Goal: Information Seeking & Learning: Find specific fact

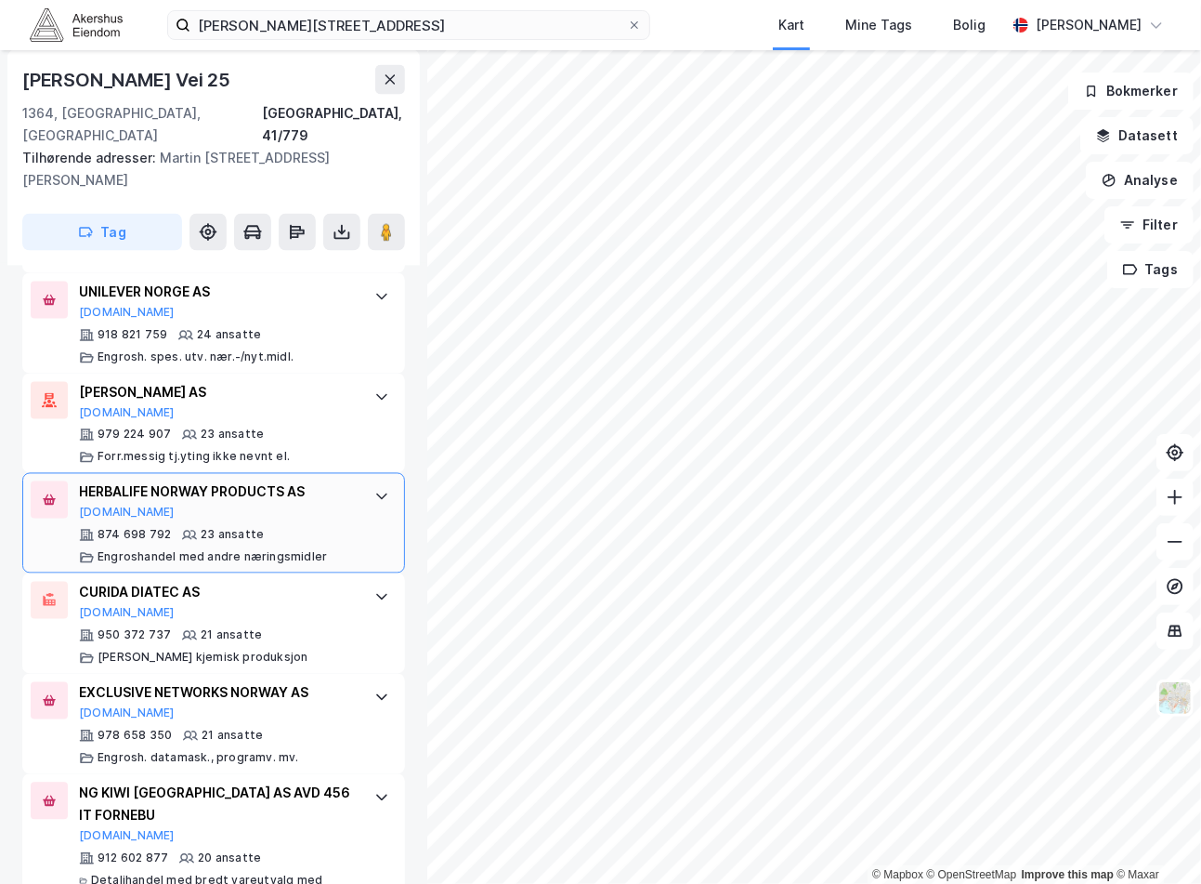
scroll to position [1684, 0]
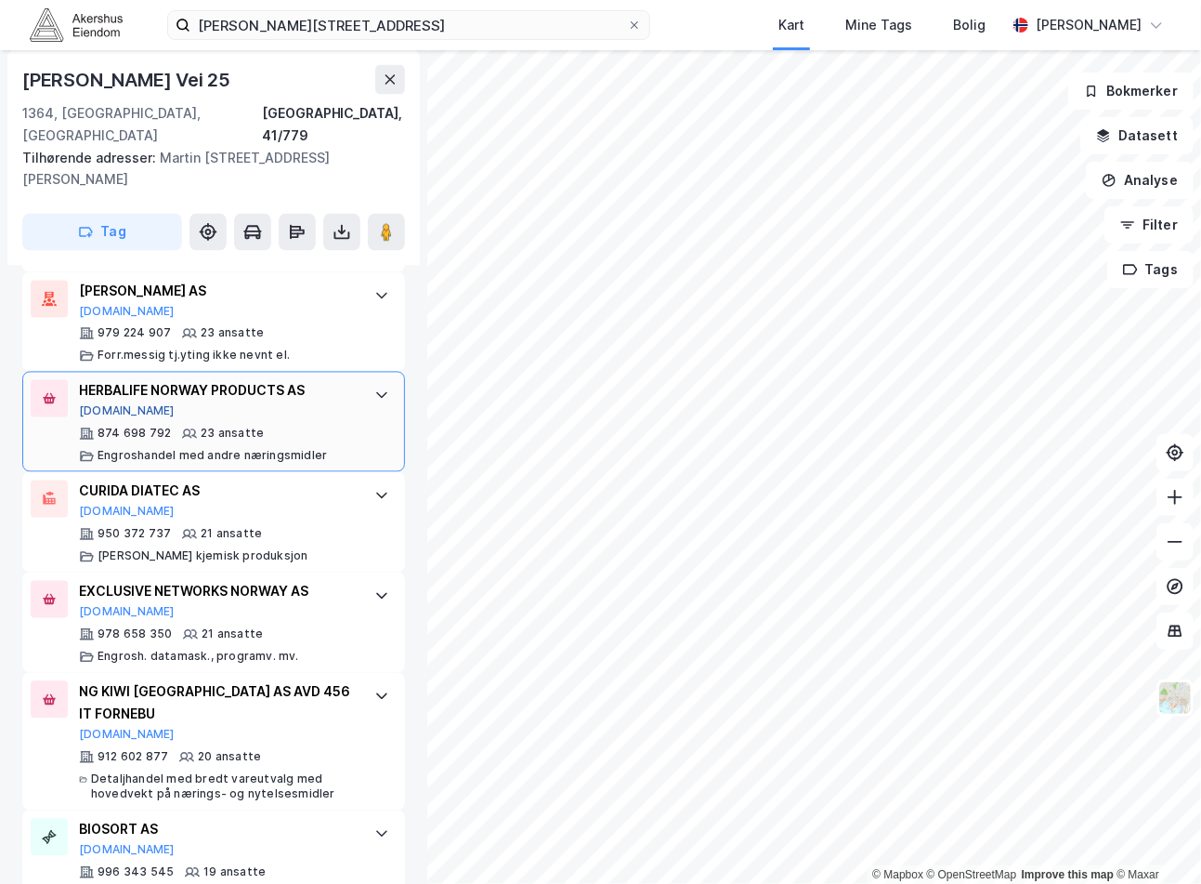
click at [98, 404] on button "[DOMAIN_NAME]" at bounding box center [127, 411] width 96 height 15
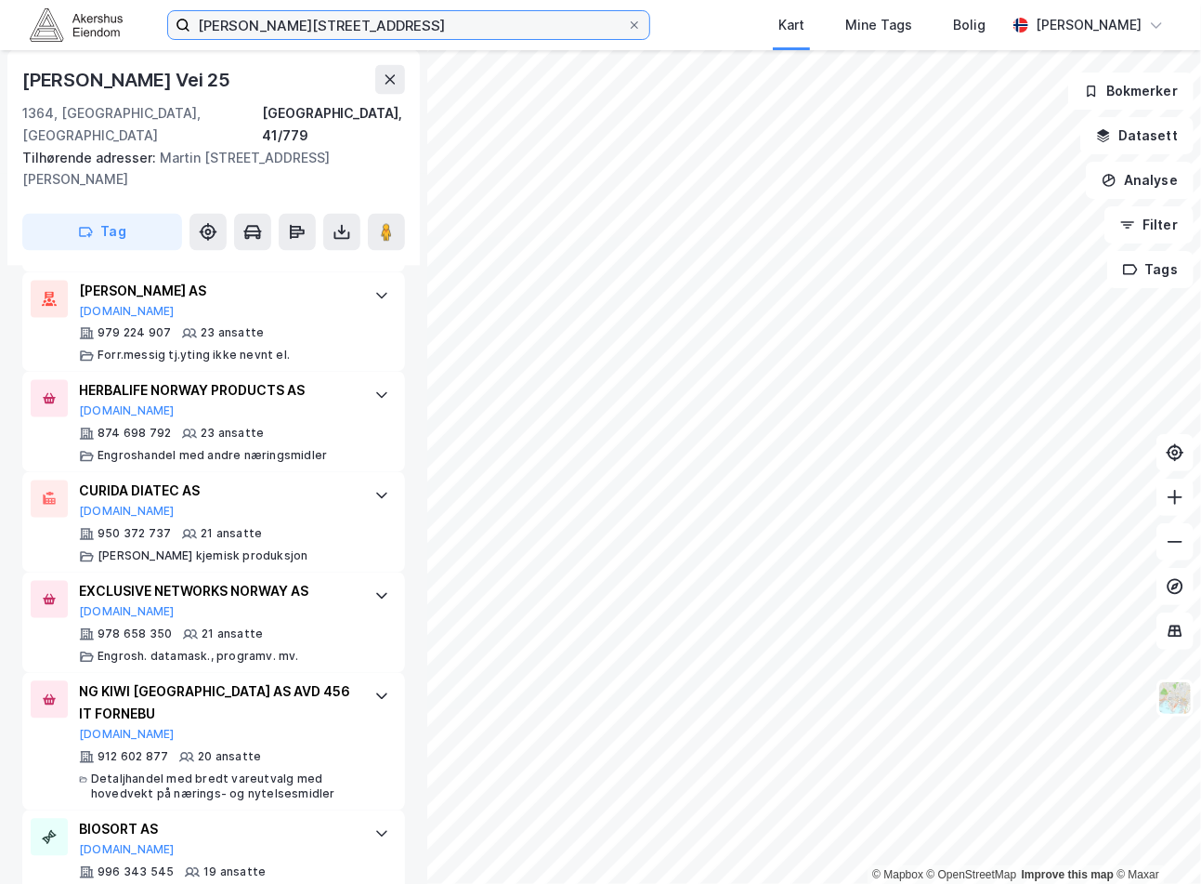
click at [378, 21] on input "[PERSON_NAME][STREET_ADDRESS]" at bounding box center [408, 25] width 437 height 28
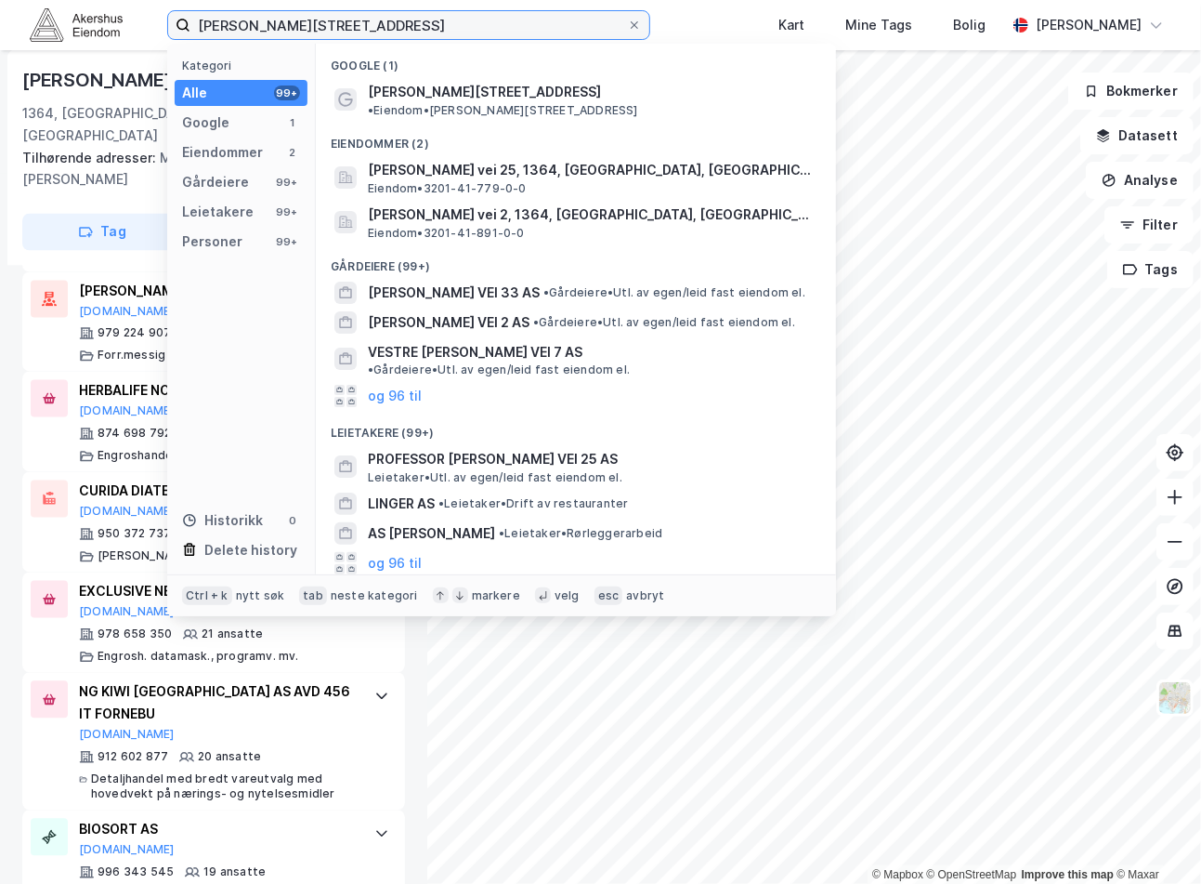
click at [378, 21] on input "[PERSON_NAME][STREET_ADDRESS]" at bounding box center [408, 25] width 437 height 28
paste input "[STREET_ADDRESS]"
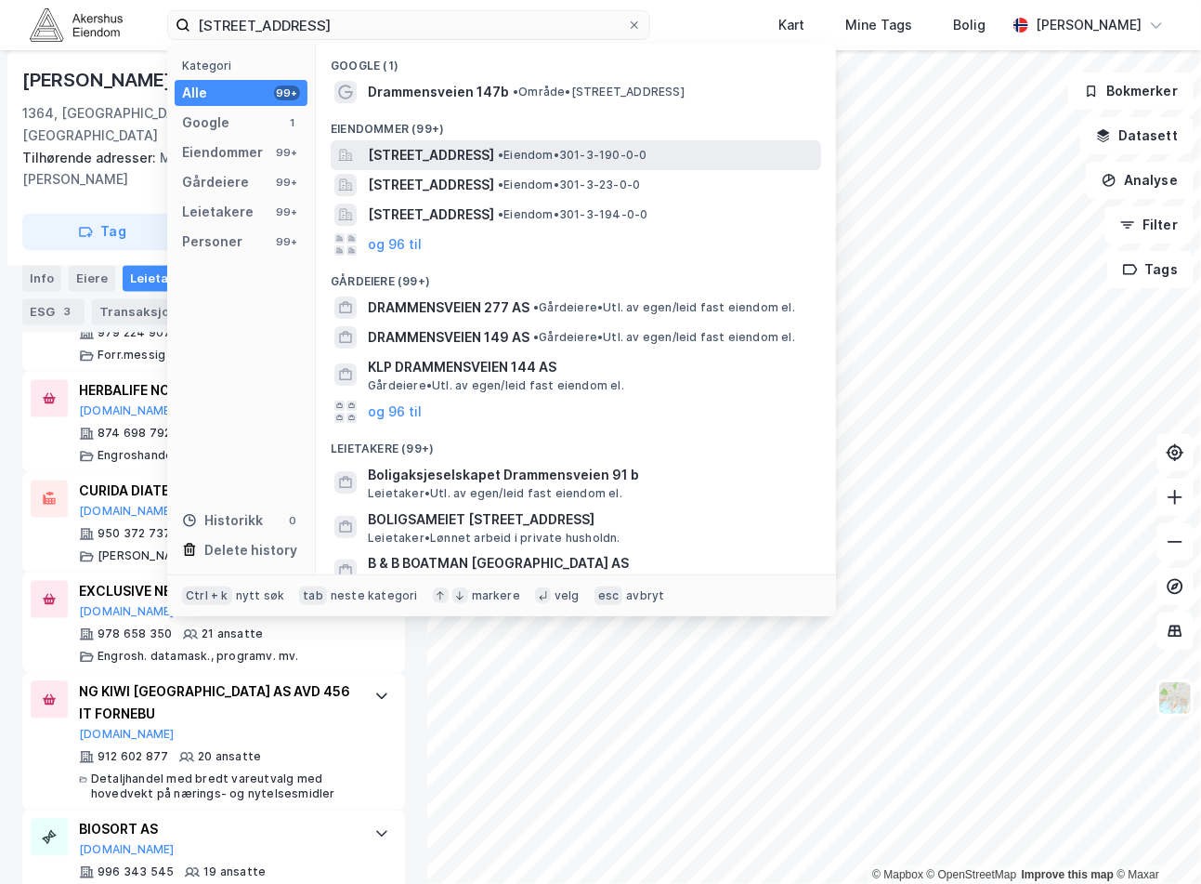
click at [494, 153] on span "[STREET_ADDRESS]" at bounding box center [431, 155] width 126 height 22
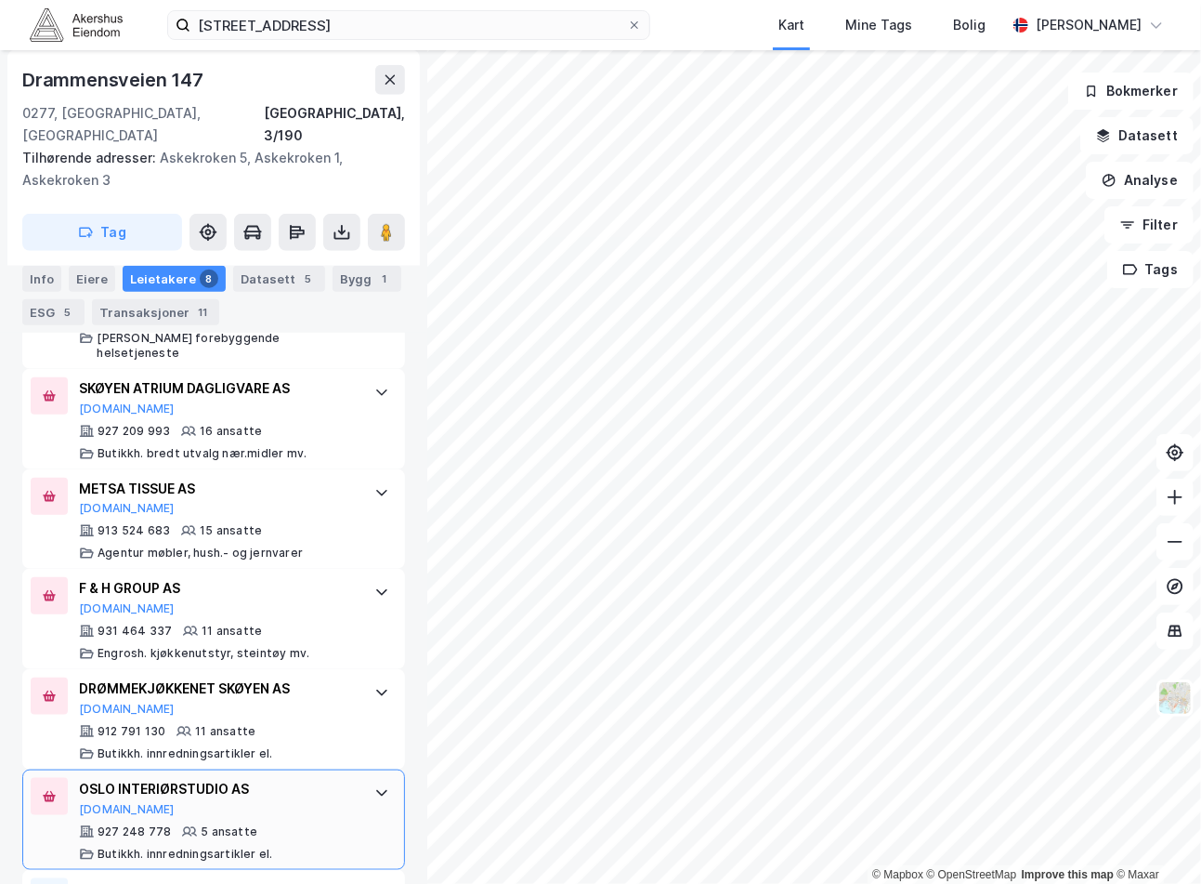
scroll to position [754, 0]
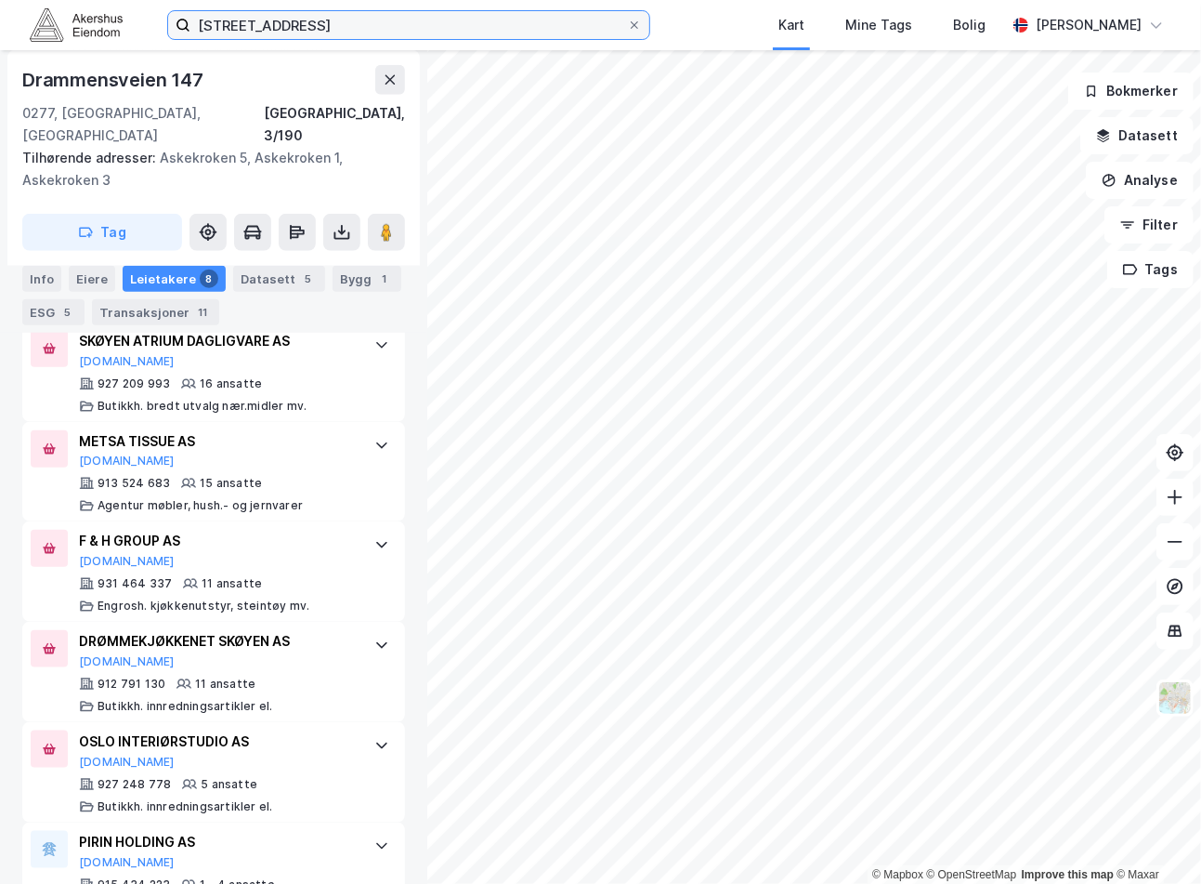
click at [247, 25] on input "[STREET_ADDRESS]" at bounding box center [408, 25] width 437 height 28
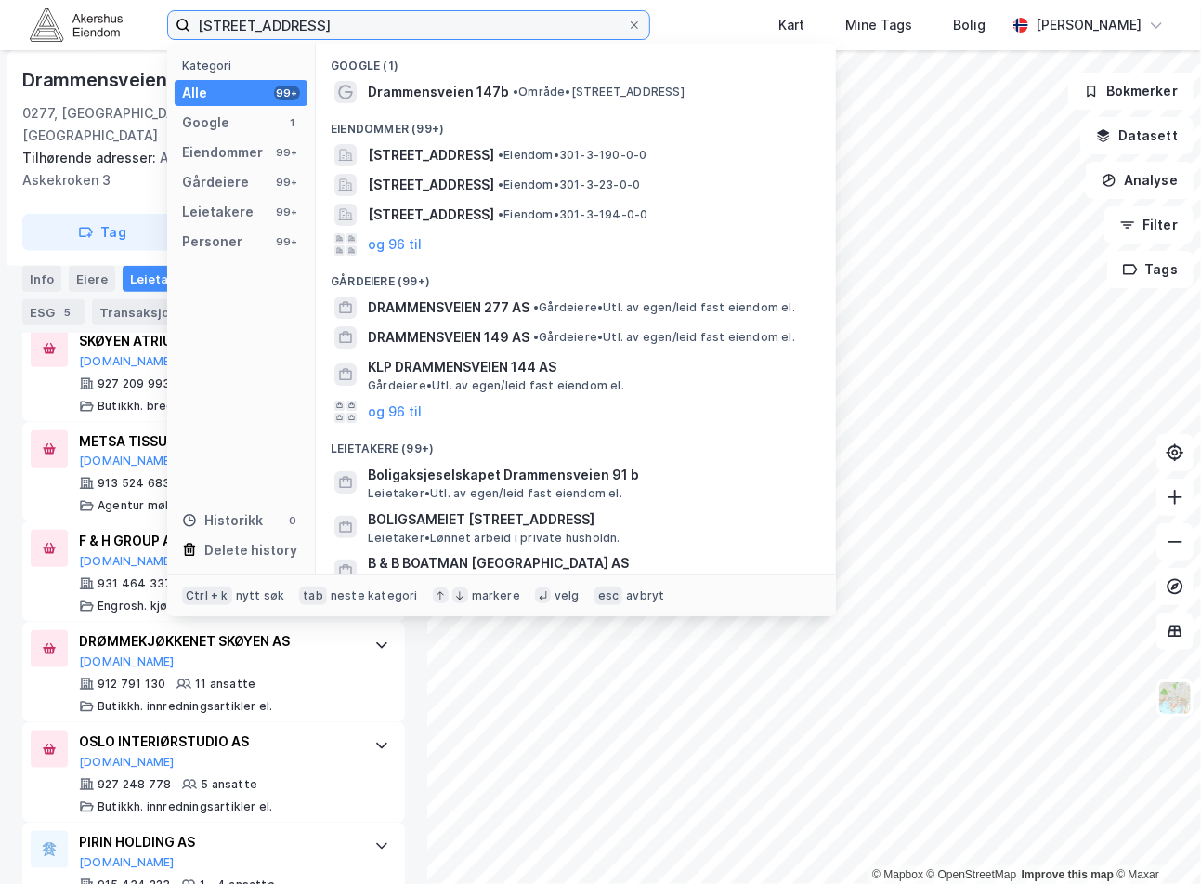
click at [251, 25] on input "[STREET_ADDRESS]" at bounding box center [408, 25] width 437 height 28
click at [252, 24] on input "[STREET_ADDRESS]" at bounding box center [408, 25] width 437 height 28
paste input "[PERSON_NAME][STREET_ADDRESS]"
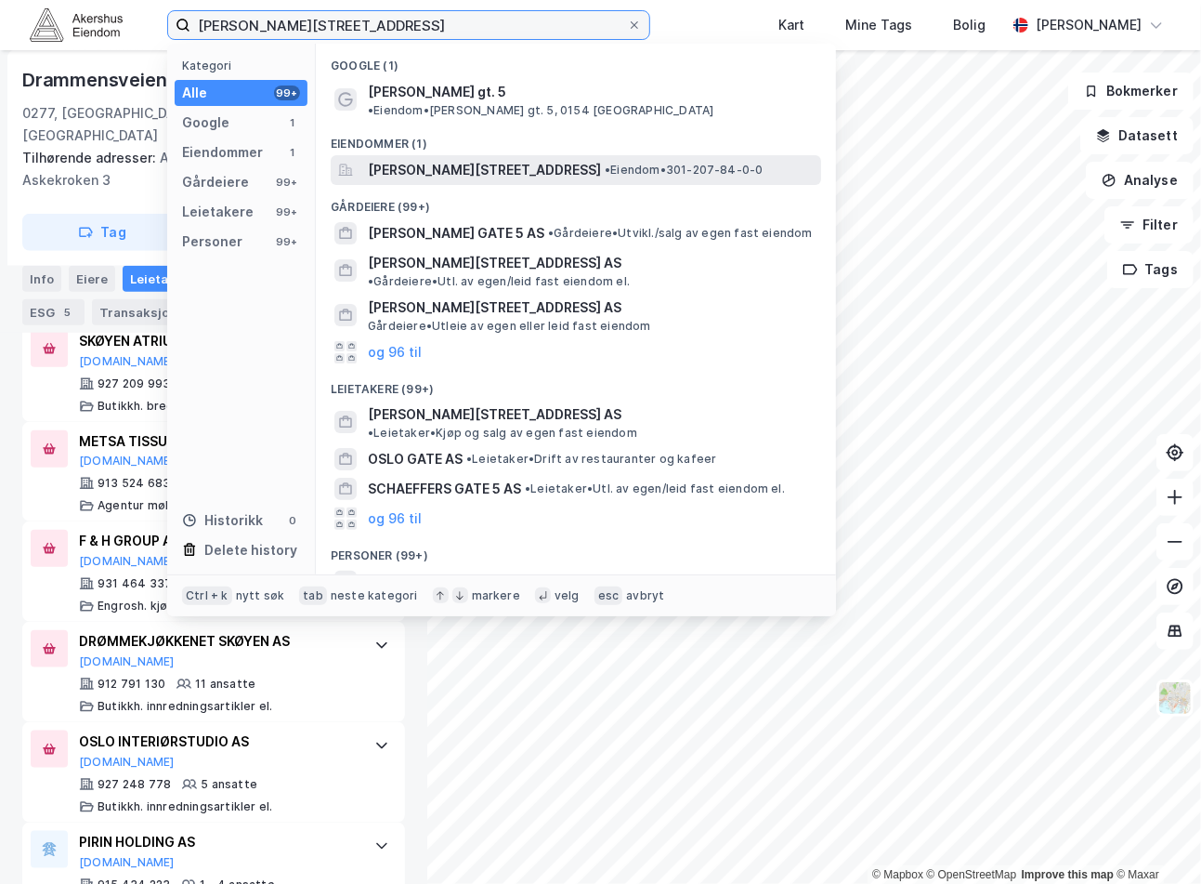
type input "[PERSON_NAME][STREET_ADDRESS]"
click at [534, 159] on span "[PERSON_NAME][STREET_ADDRESS]" at bounding box center [484, 170] width 233 height 22
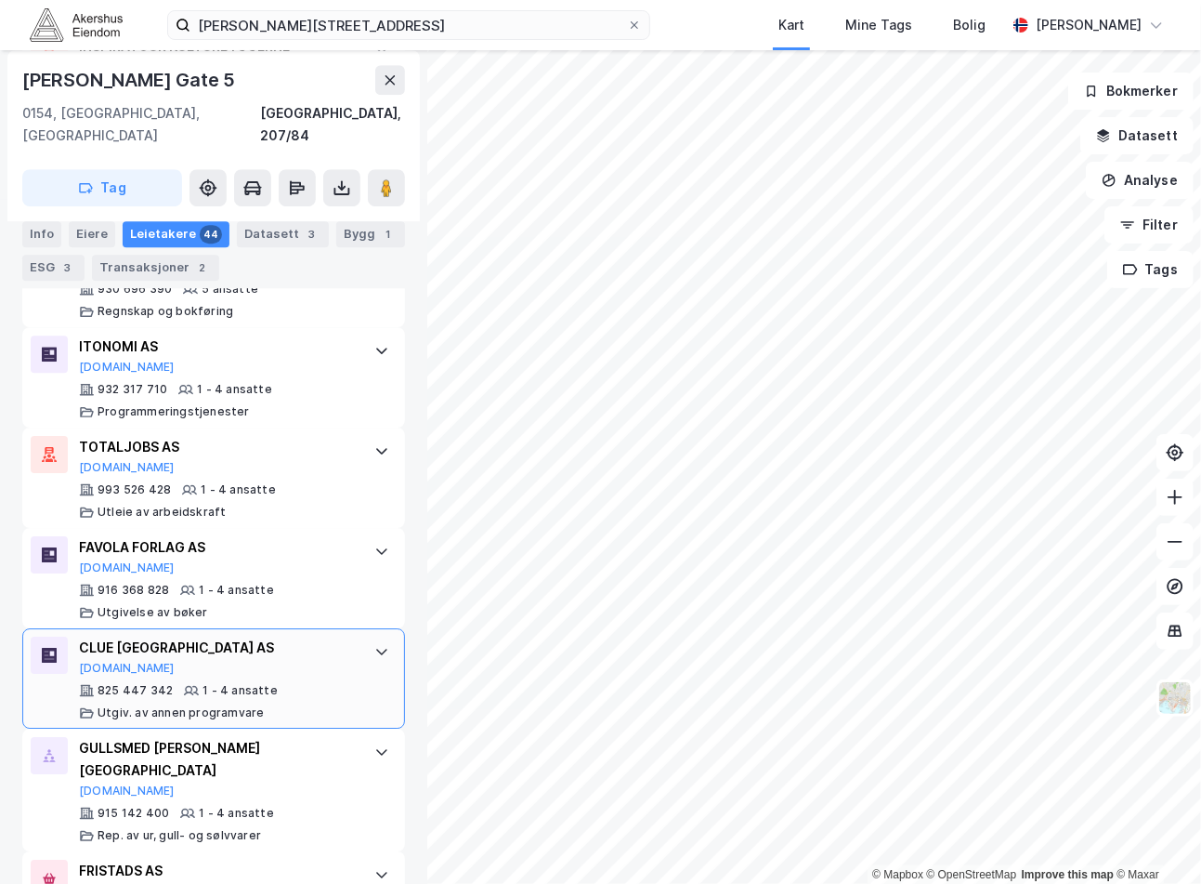
scroll to position [2891, 0]
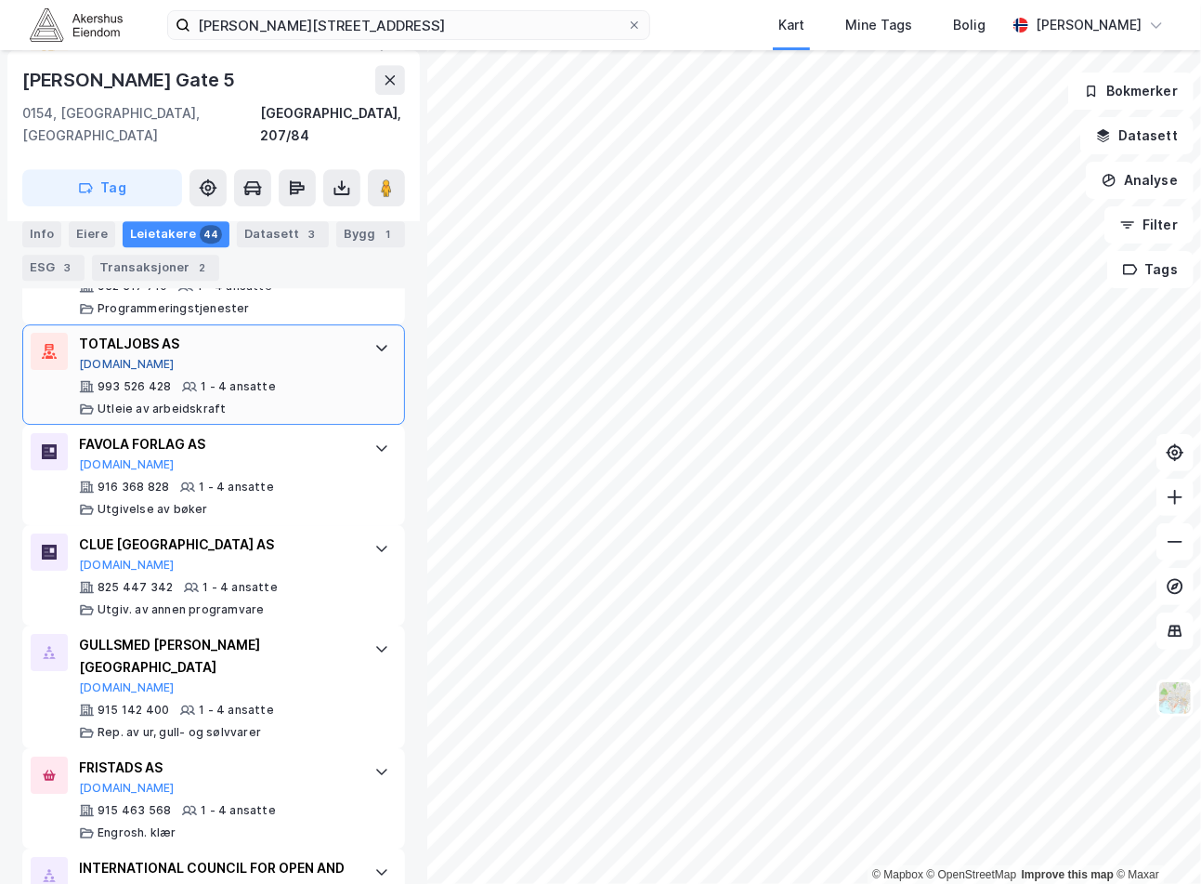
click at [102, 357] on button "[DOMAIN_NAME]" at bounding box center [127, 364] width 96 height 15
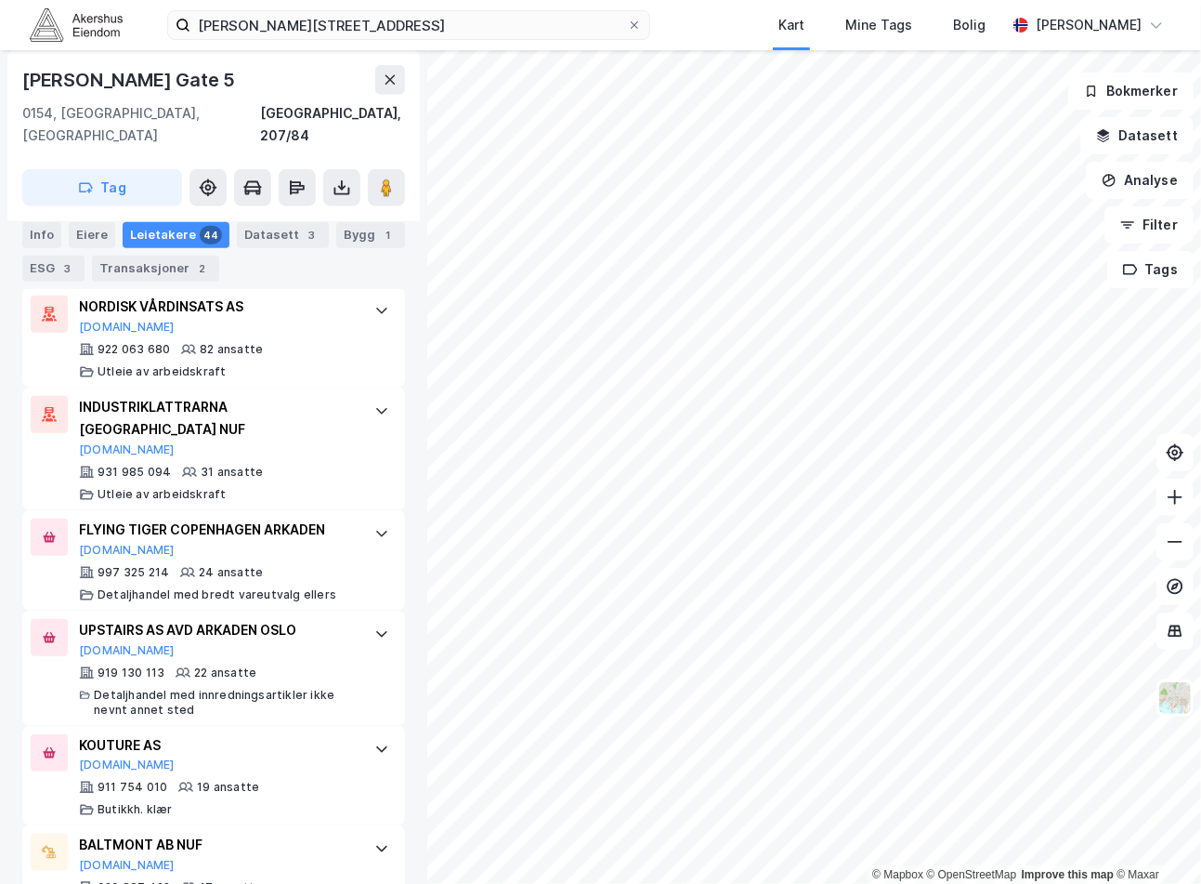
scroll to position [0, 0]
